Goal: Information Seeking & Learning: Learn about a topic

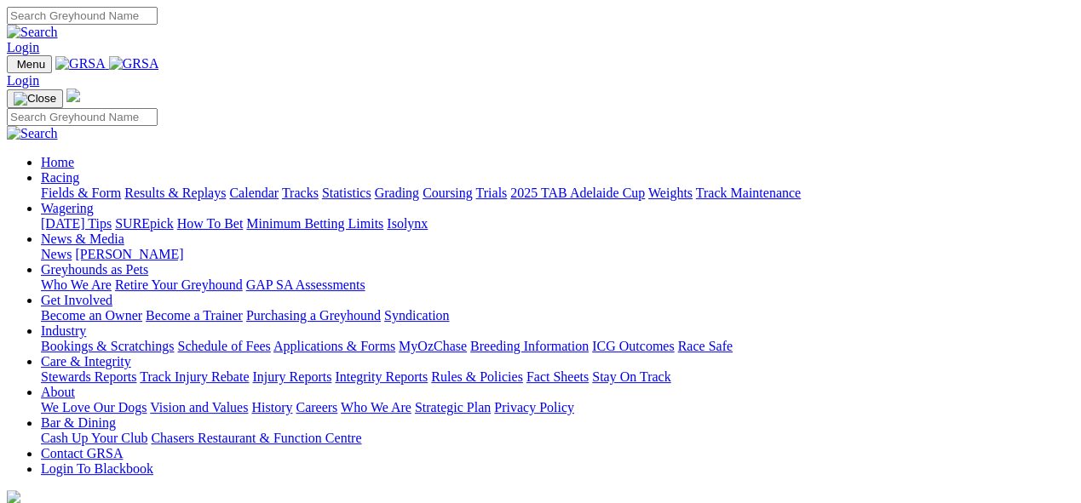
click at [371, 186] on link "Statistics" at bounding box center [346, 193] width 49 height 14
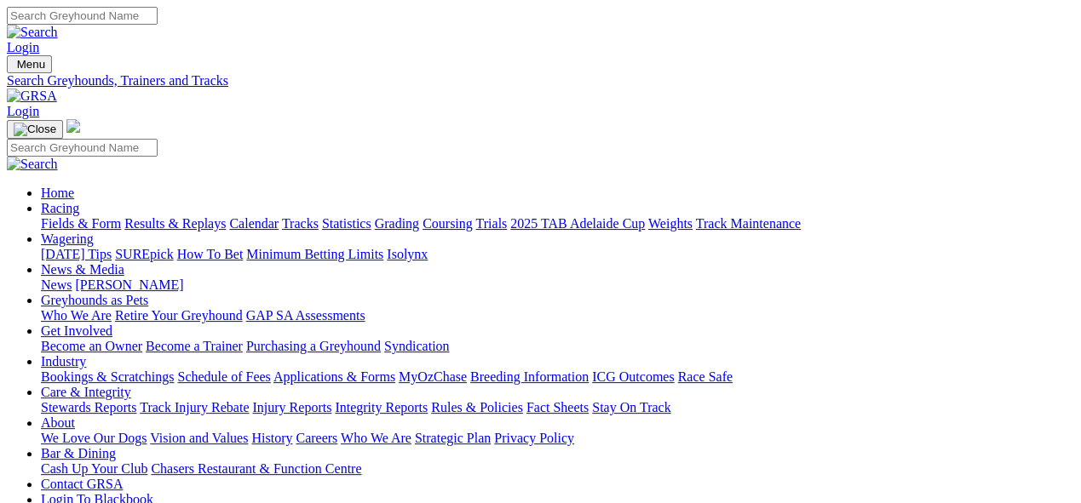
select select "mandurah"
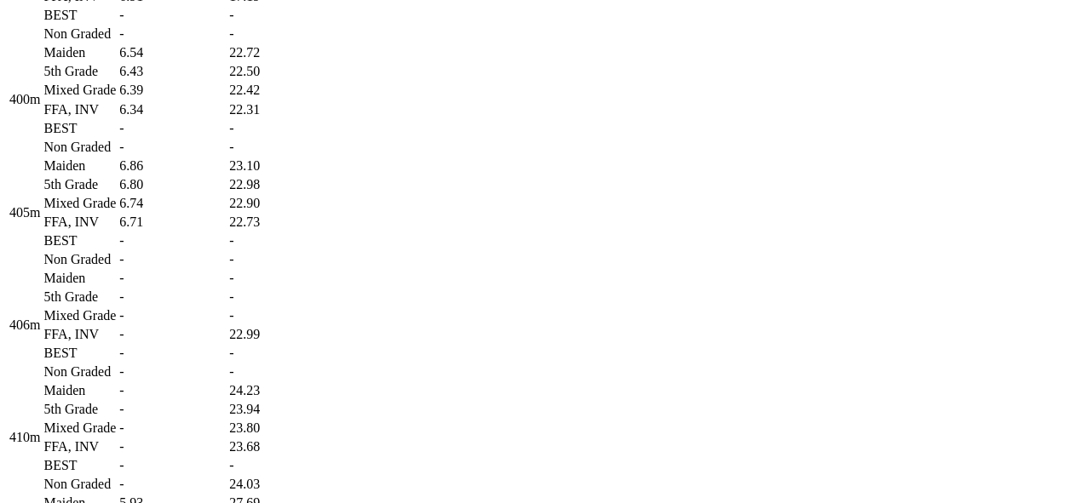
scroll to position [1514, 0]
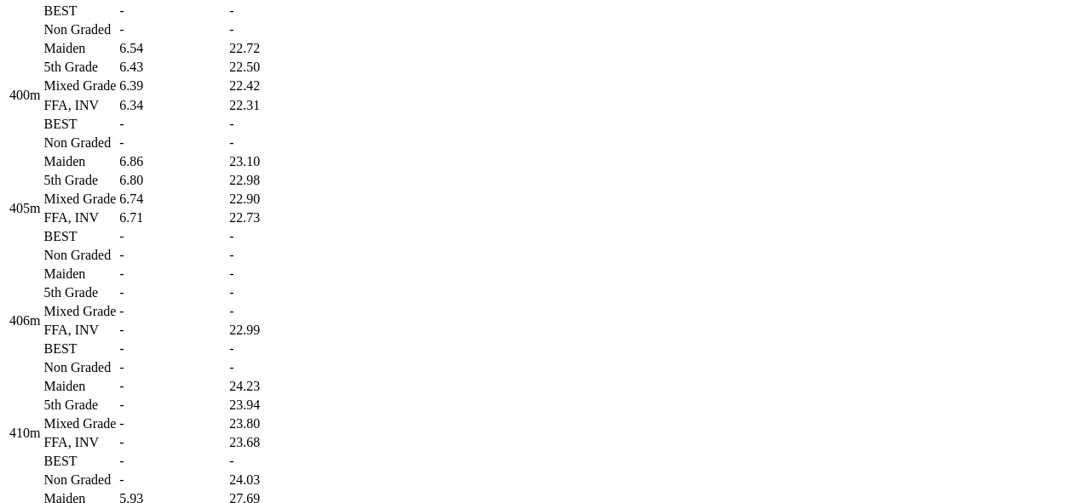
click at [227, 132] on td "-" at bounding box center [172, 123] width 108 height 17
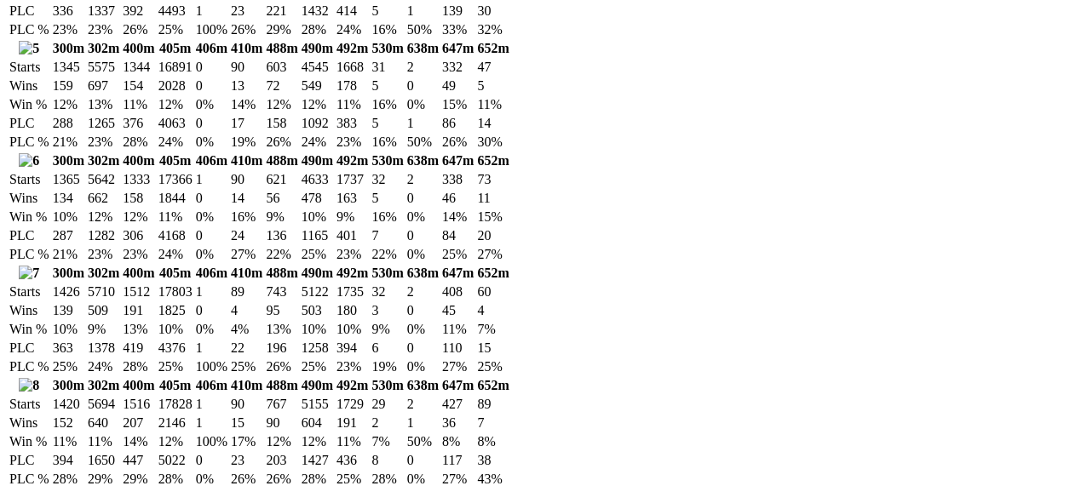
scroll to position [3122, 0]
